Goal: Task Accomplishment & Management: Use online tool/utility

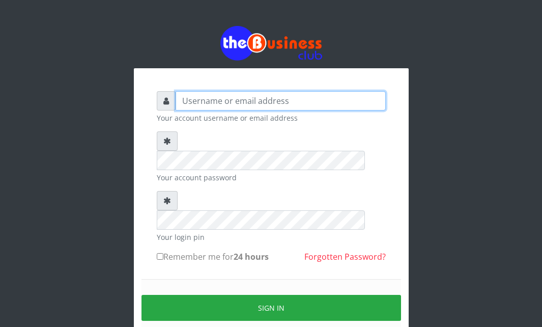
type input "Ahmed2222"
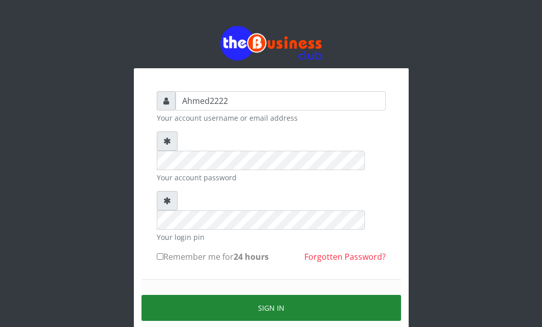
click at [187, 294] on button "Sign in" at bounding box center [270, 307] width 259 height 26
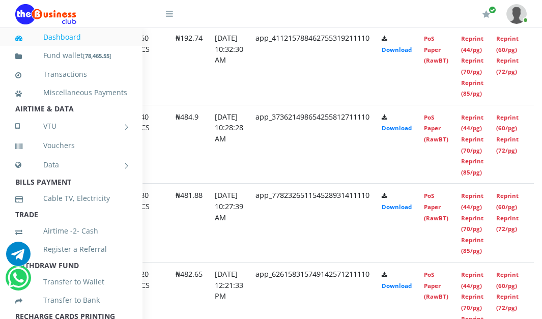
scroll to position [659, 86]
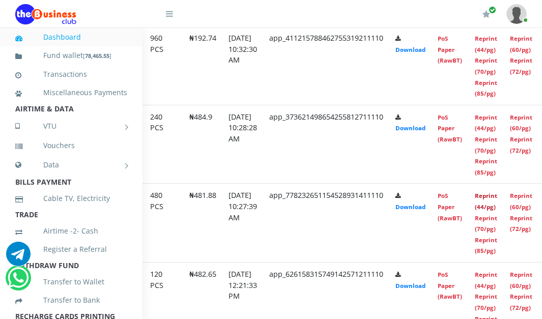
click at [497, 199] on link "Reprint (44/pg)" at bounding box center [486, 201] width 22 height 19
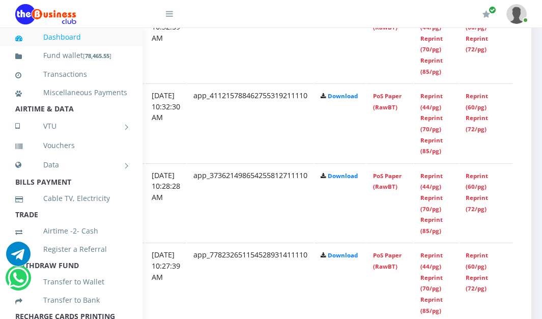
scroll to position [639, 214]
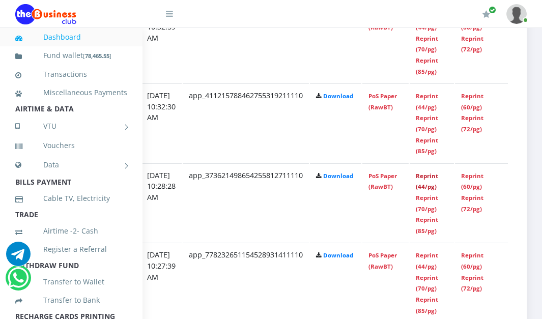
click at [428, 180] on link "Reprint (44/pg)" at bounding box center [427, 181] width 22 height 19
click at [425, 110] on link "Reprint (44/pg)" at bounding box center [427, 101] width 22 height 19
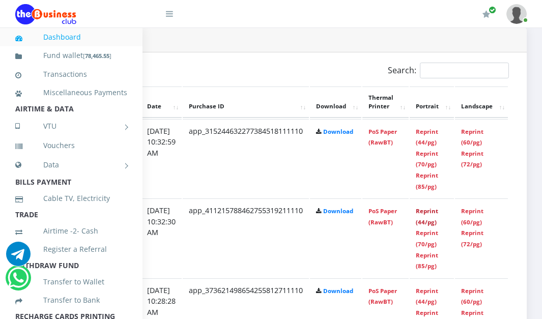
scroll to position [524, 214]
click at [427, 135] on link "Reprint (44/pg)" at bounding box center [427, 137] width 22 height 19
